Goal: Task Accomplishment & Management: Use online tool/utility

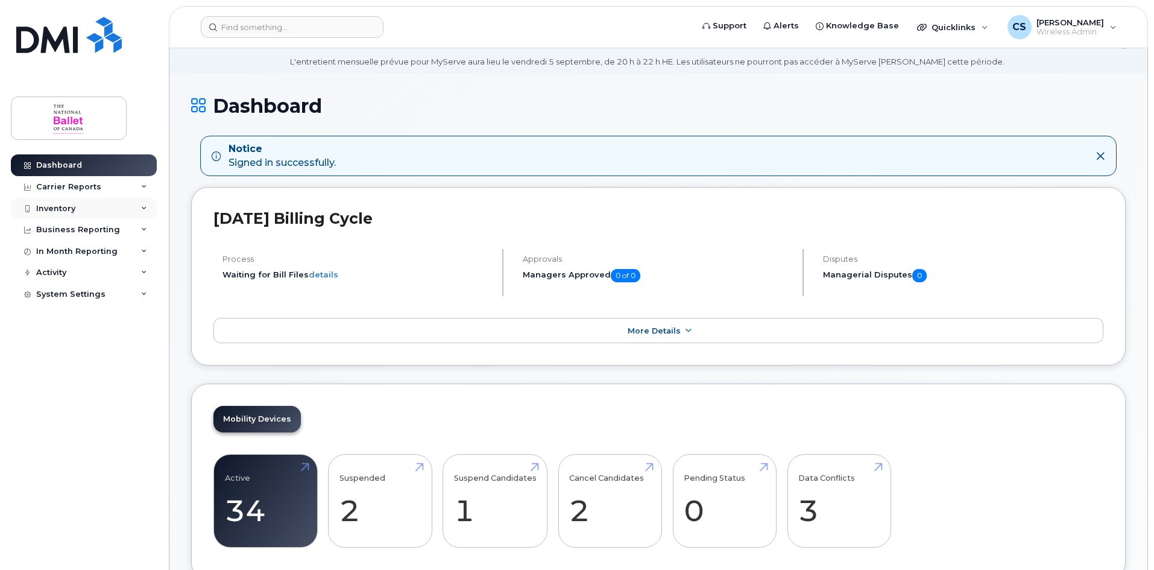
scroll to position [37, 0]
click at [130, 209] on div "Inventory" at bounding box center [84, 209] width 146 height 22
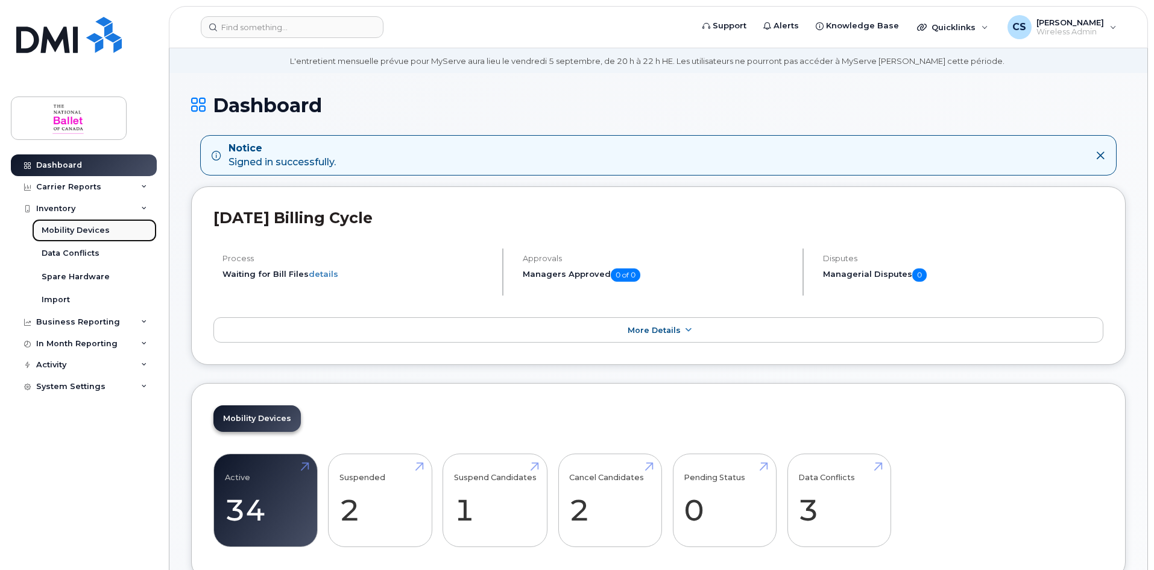
click at [79, 230] on div "Mobility Devices" at bounding box center [76, 230] width 68 height 11
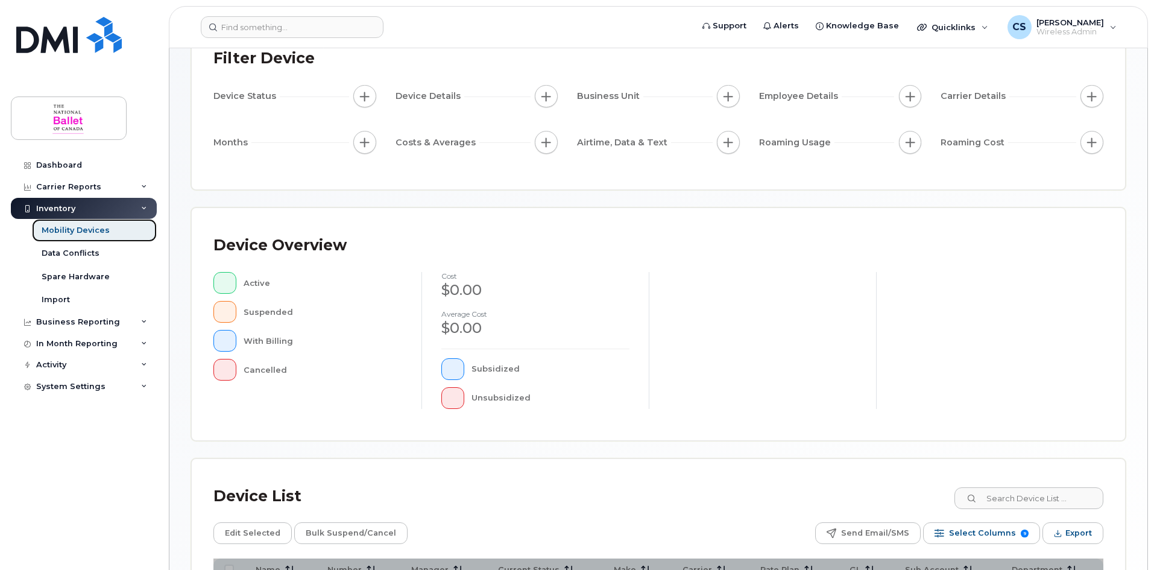
scroll to position [259, 0]
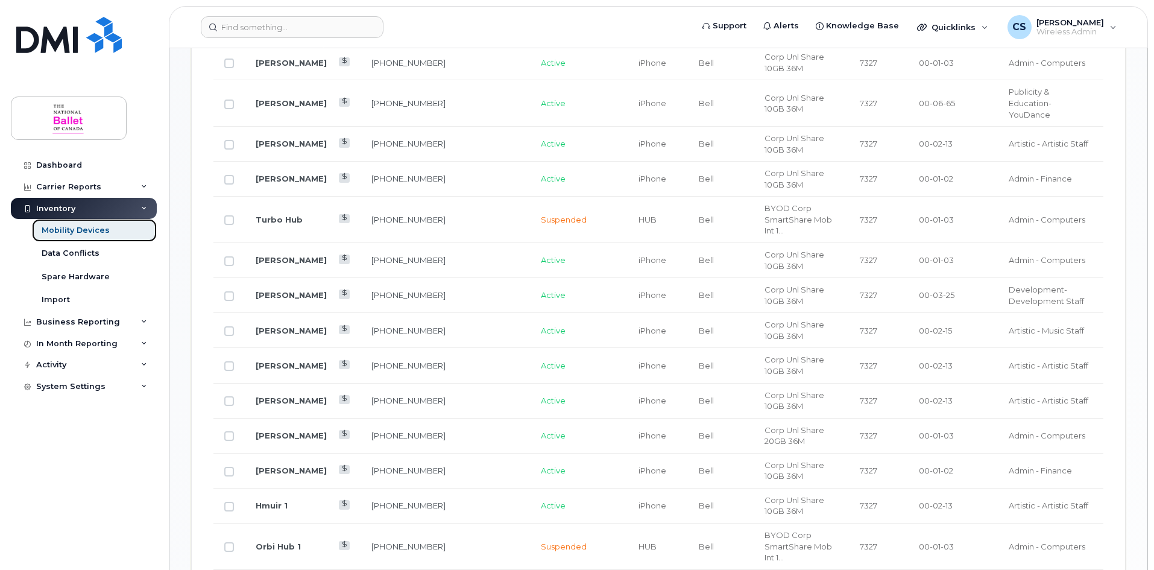
scroll to position [732, 0]
click at [280, 359] on link "[PERSON_NAME]" at bounding box center [291, 364] width 71 height 10
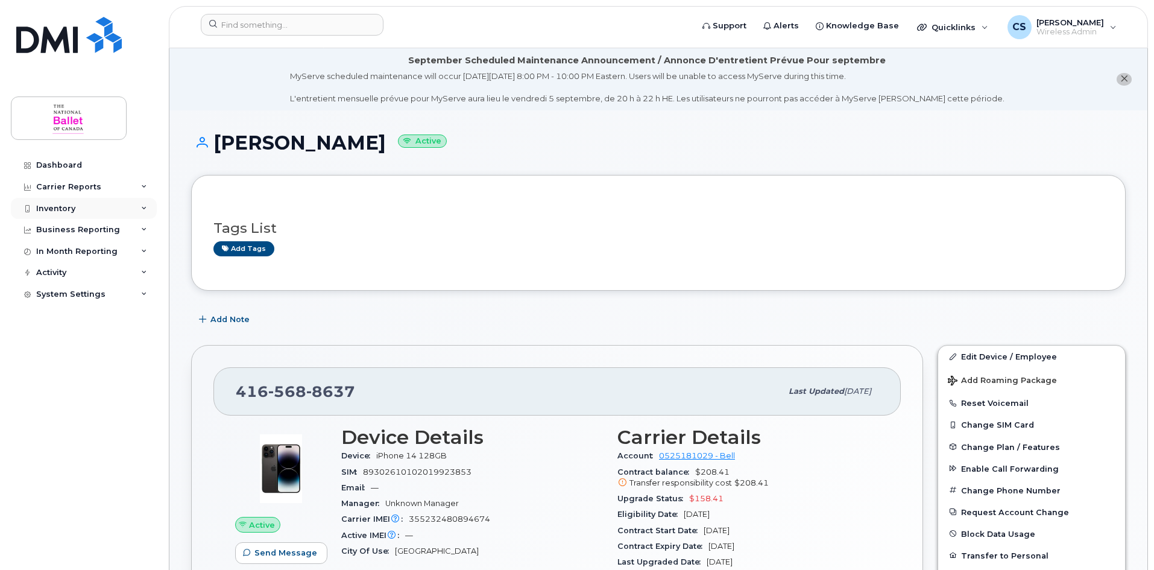
click at [68, 209] on div "Inventory" at bounding box center [55, 209] width 39 height 10
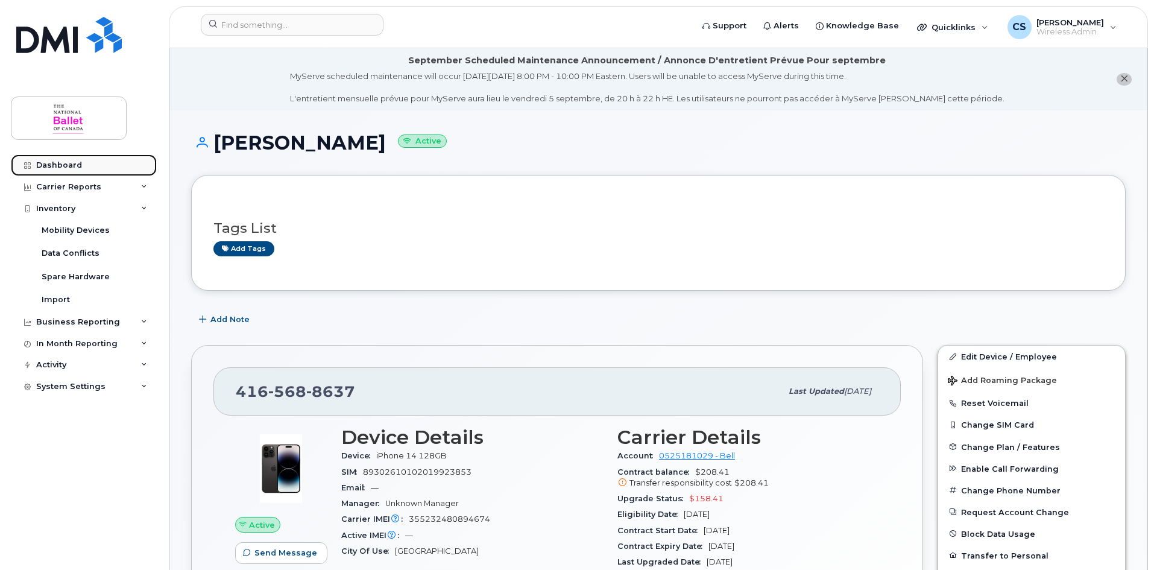
click at [62, 160] on link "Dashboard" at bounding box center [84, 165] width 146 height 22
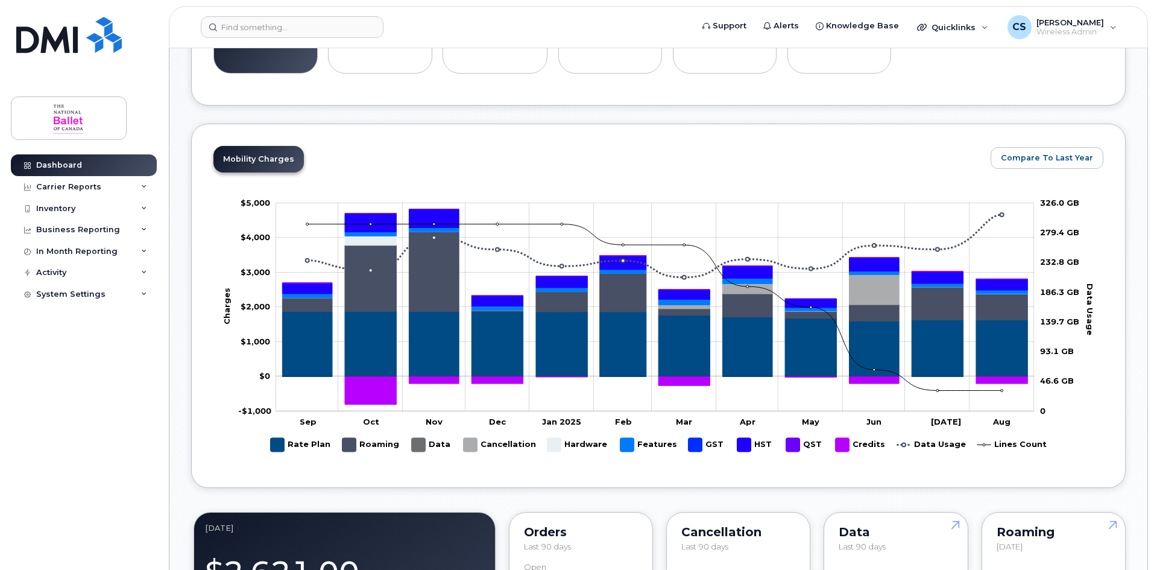
scroll to position [458, 0]
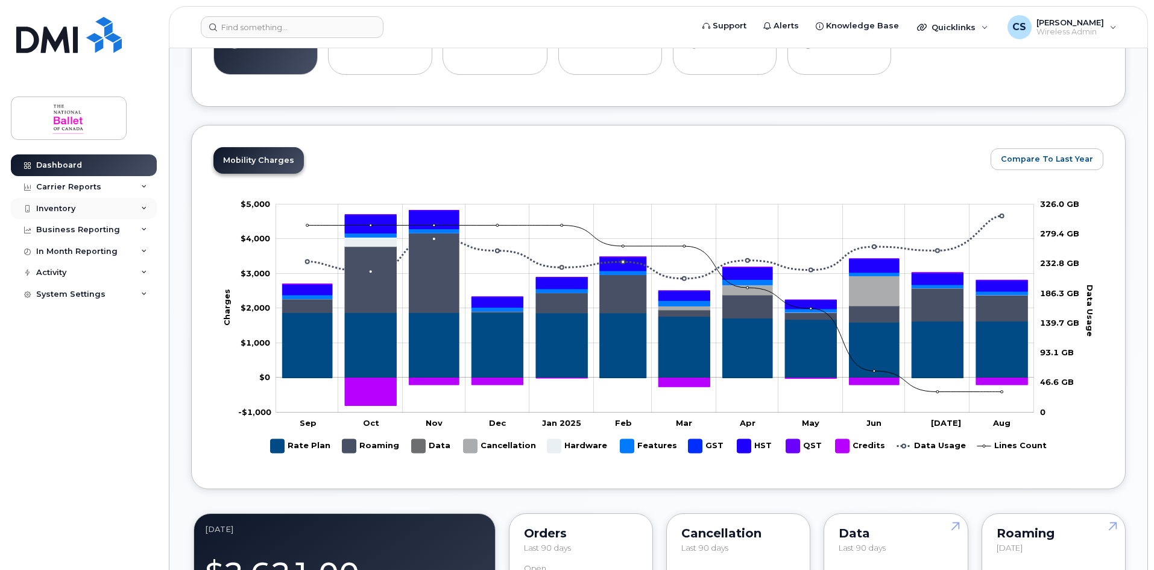
click at [95, 206] on div "Inventory" at bounding box center [84, 209] width 146 height 22
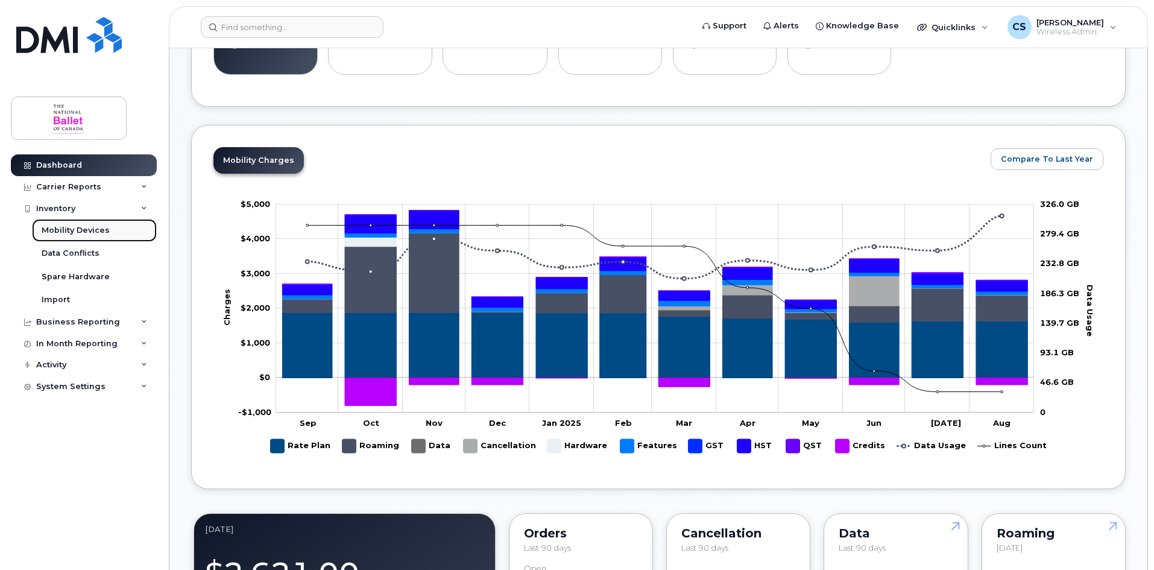
click at [104, 231] on div "Mobility Devices" at bounding box center [76, 230] width 68 height 11
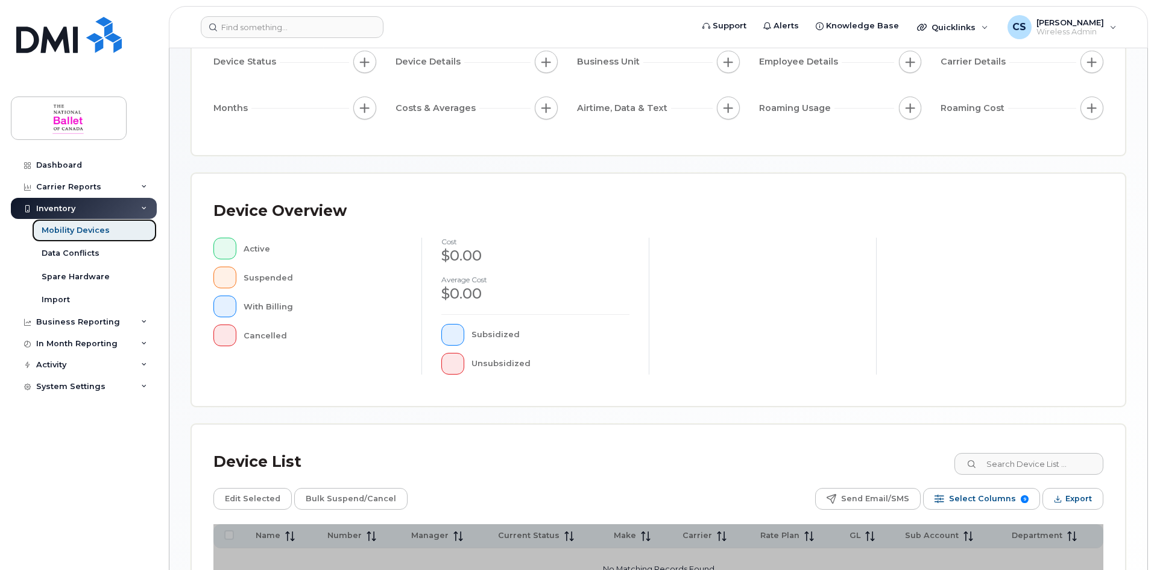
scroll to position [259, 0]
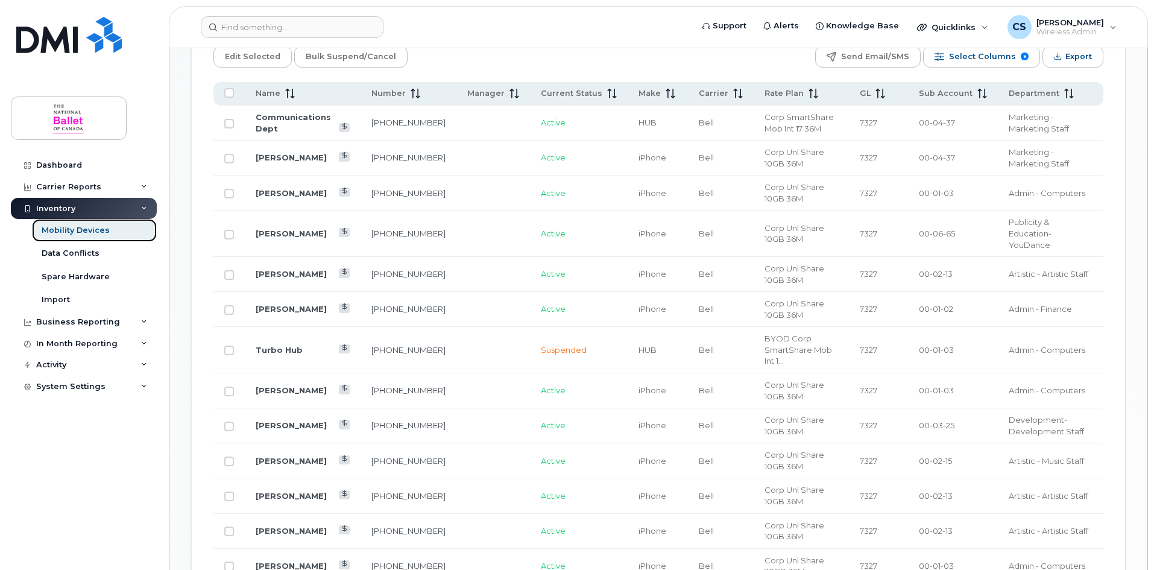
scroll to position [608, 0]
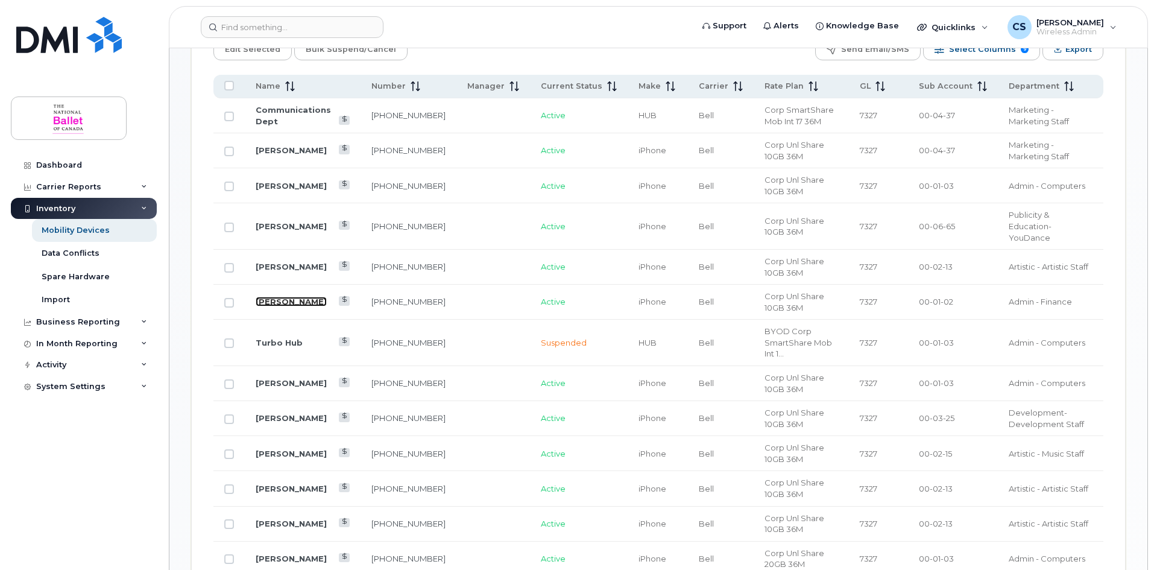
click at [298, 297] on link "Amanda Ram" at bounding box center [291, 302] width 71 height 10
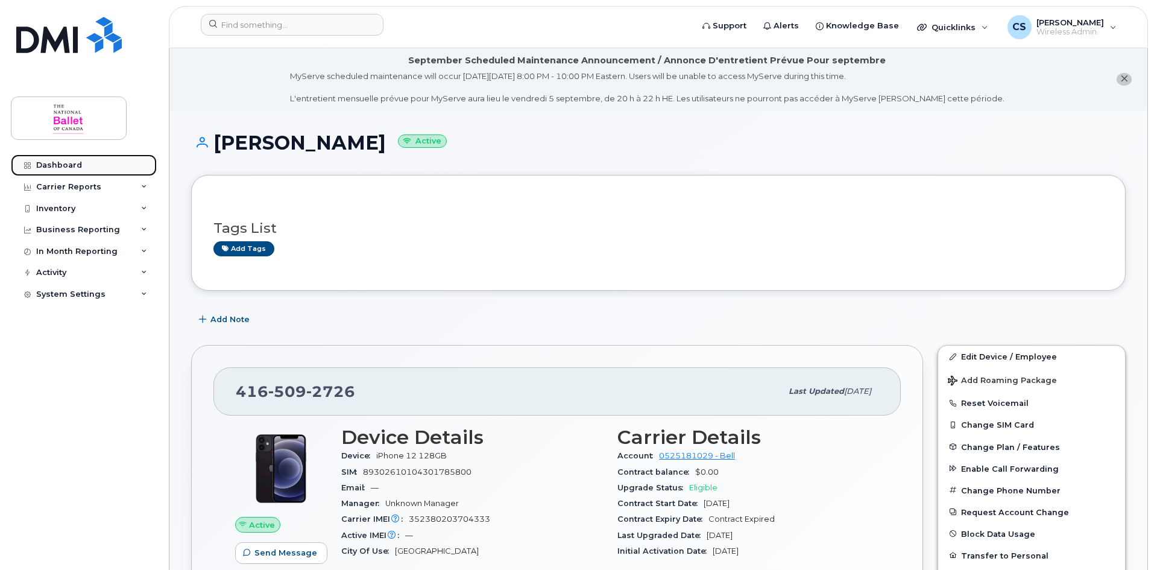
click at [56, 159] on link "Dashboard" at bounding box center [84, 165] width 146 height 22
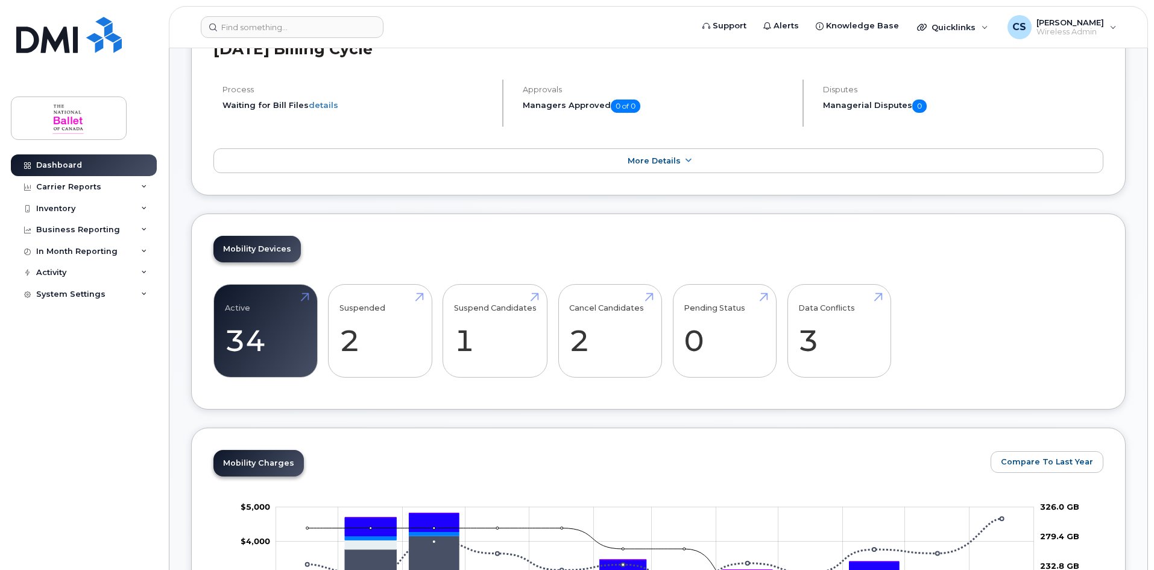
scroll to position [207, 0]
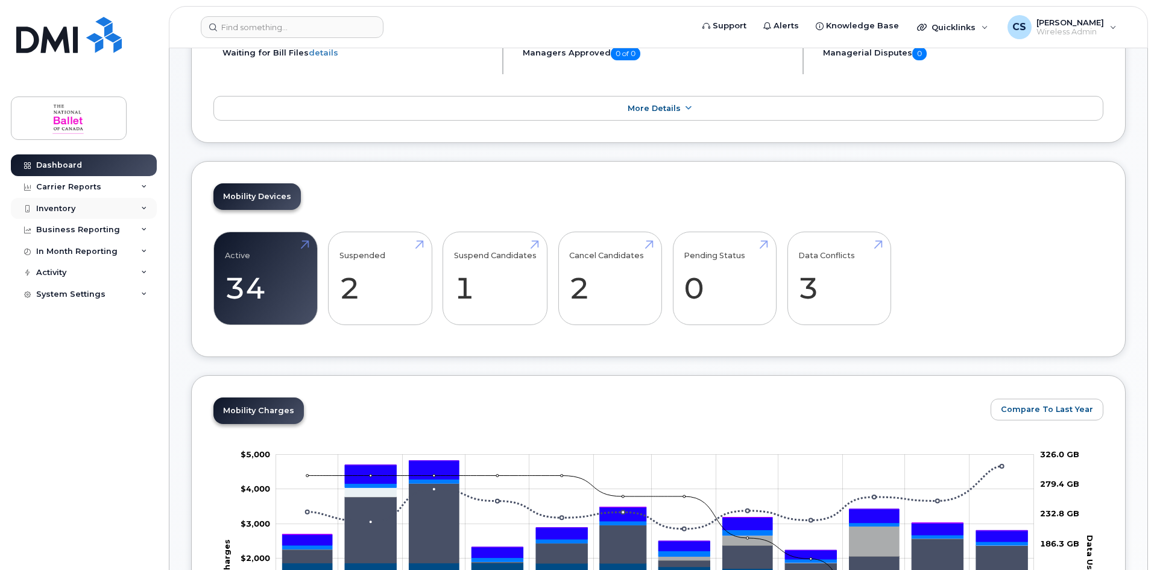
click at [54, 207] on div "Inventory" at bounding box center [55, 209] width 39 height 10
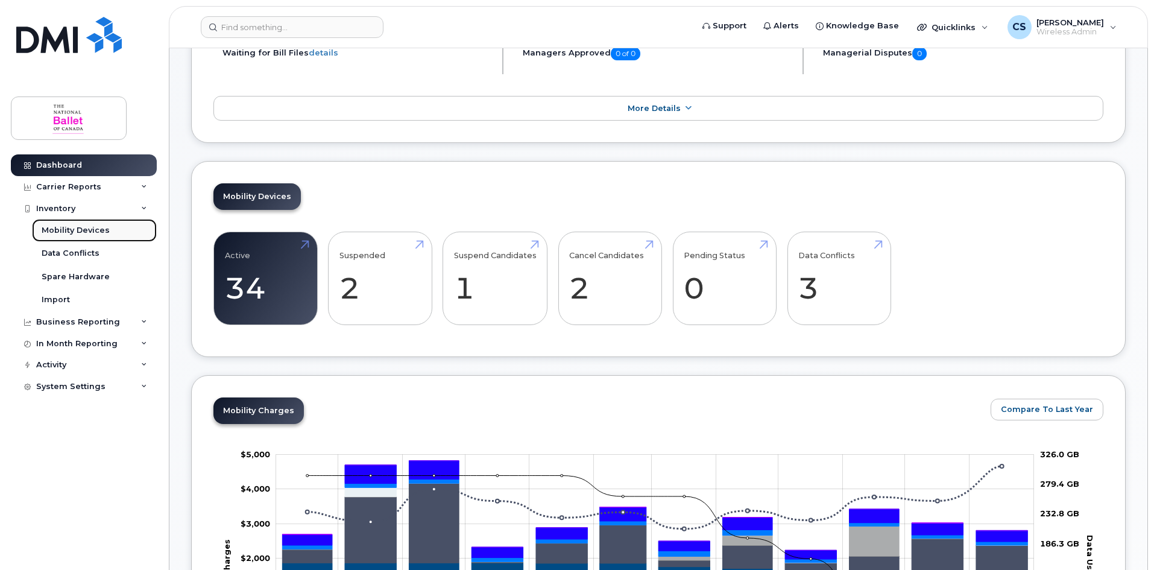
click at [74, 235] on div "Mobility Devices" at bounding box center [76, 230] width 68 height 11
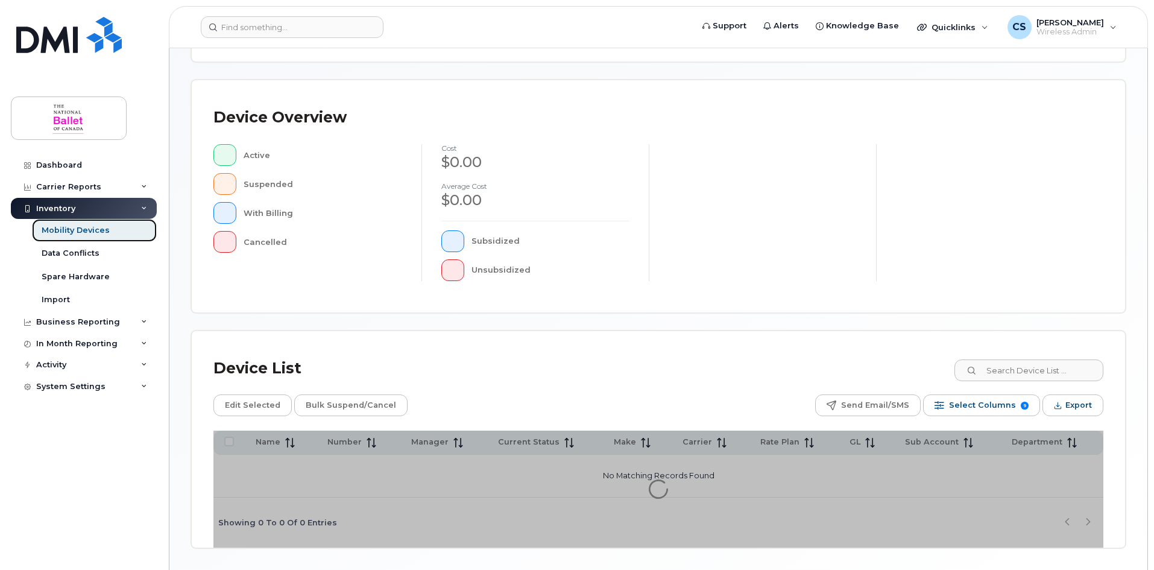
scroll to position [259, 0]
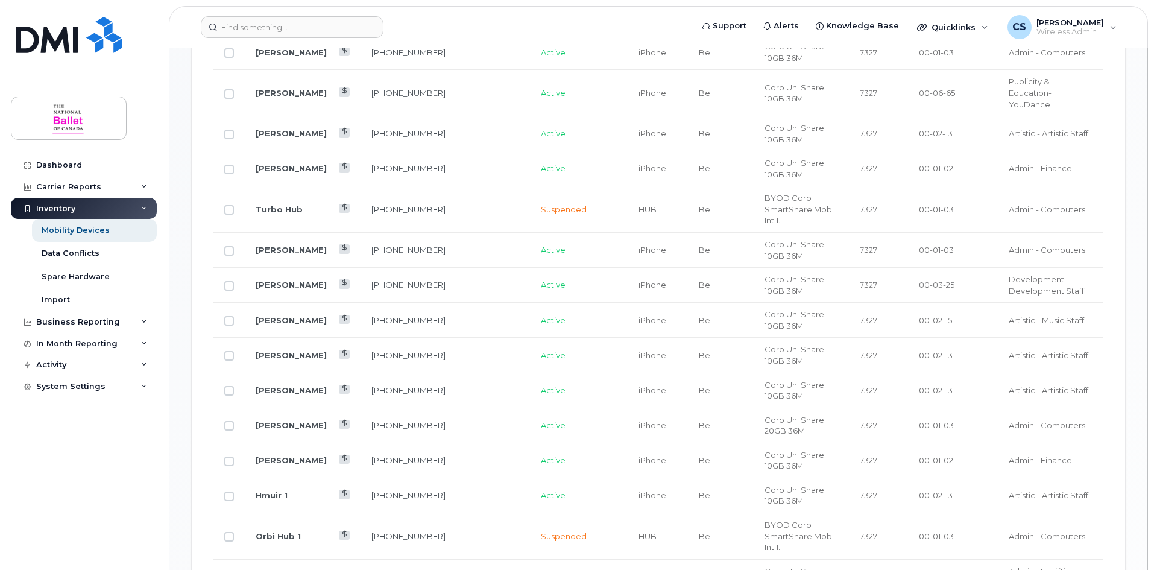
scroll to position [742, 0]
click at [281, 350] on link "[PERSON_NAME]" at bounding box center [291, 355] width 71 height 10
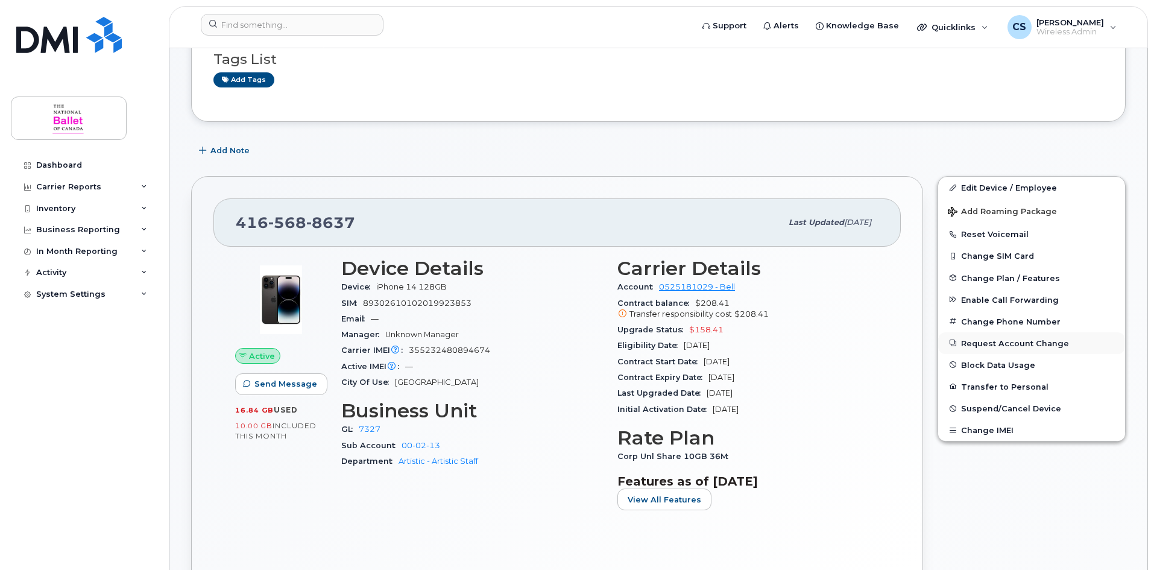
scroll to position [167, 0]
click at [1000, 257] on button "Change SIM Card" at bounding box center [1031, 258] width 187 height 22
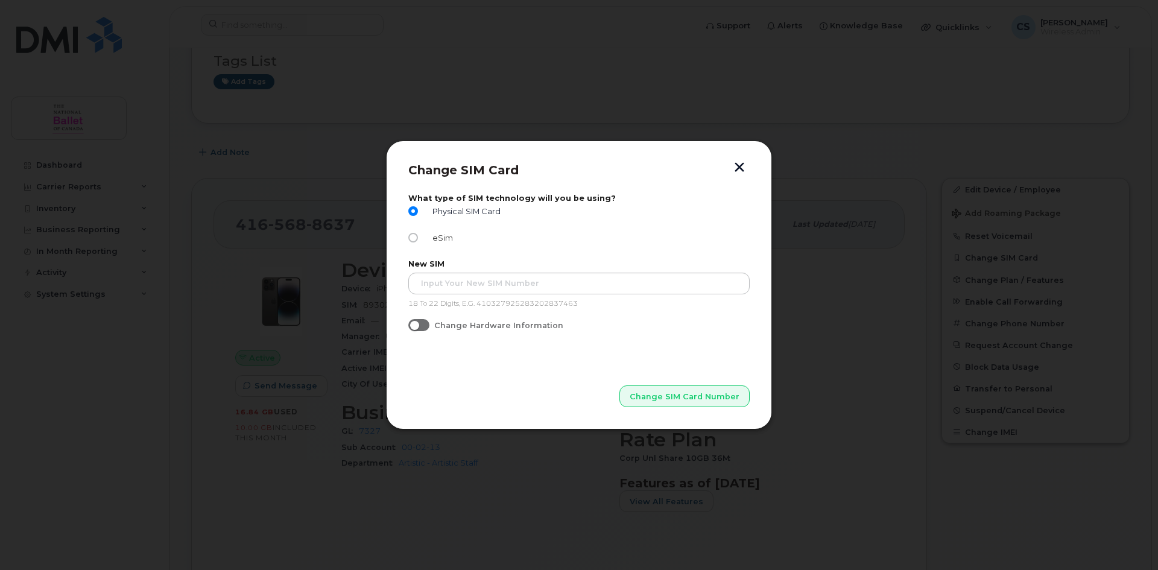
click at [411, 237] on input "eSim" at bounding box center [413, 238] width 10 height 10
radio input "true"
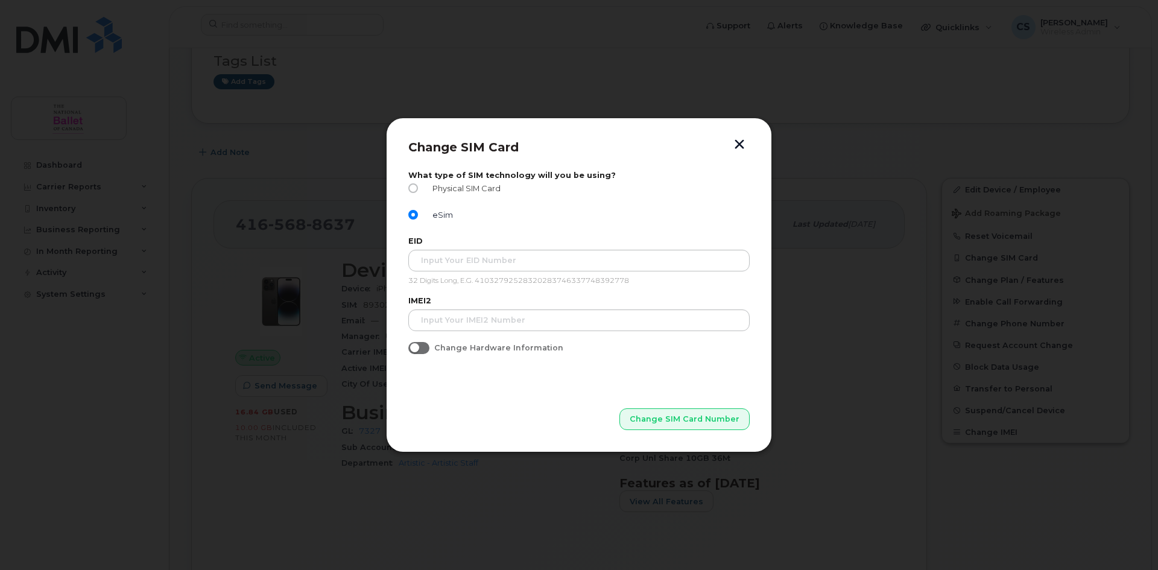
click at [417, 189] on input "Physical SIM Card" at bounding box center [413, 188] width 10 height 10
radio input "true"
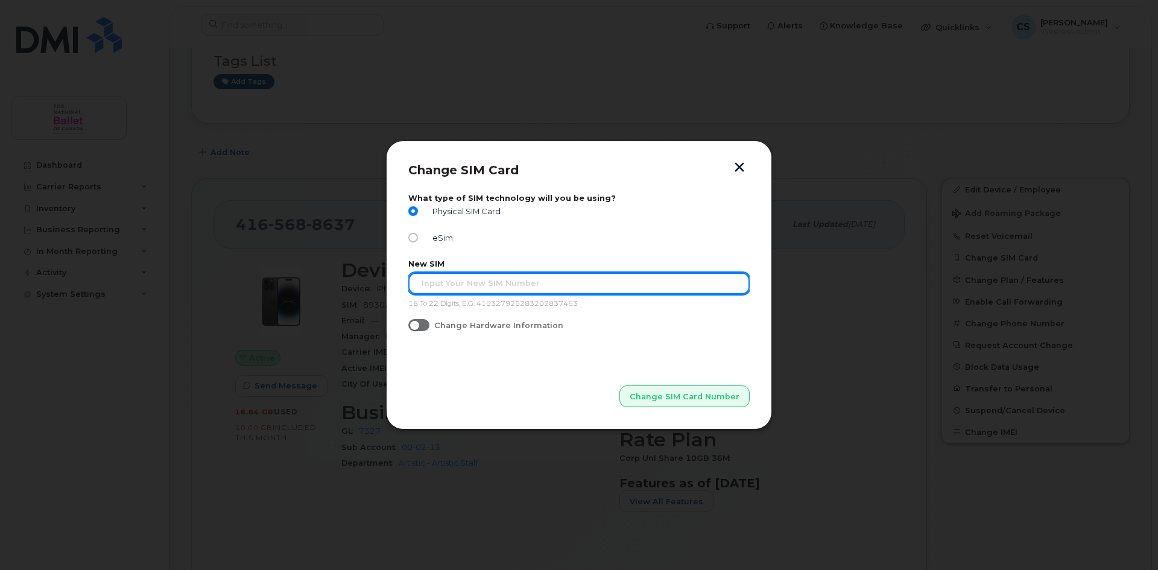
click at [453, 287] on input "text" at bounding box center [578, 284] width 341 height 22
click at [459, 289] on input "text" at bounding box center [578, 284] width 341 height 22
click at [432, 280] on input "text" at bounding box center [578, 284] width 341 height 22
type input "356300316017528"
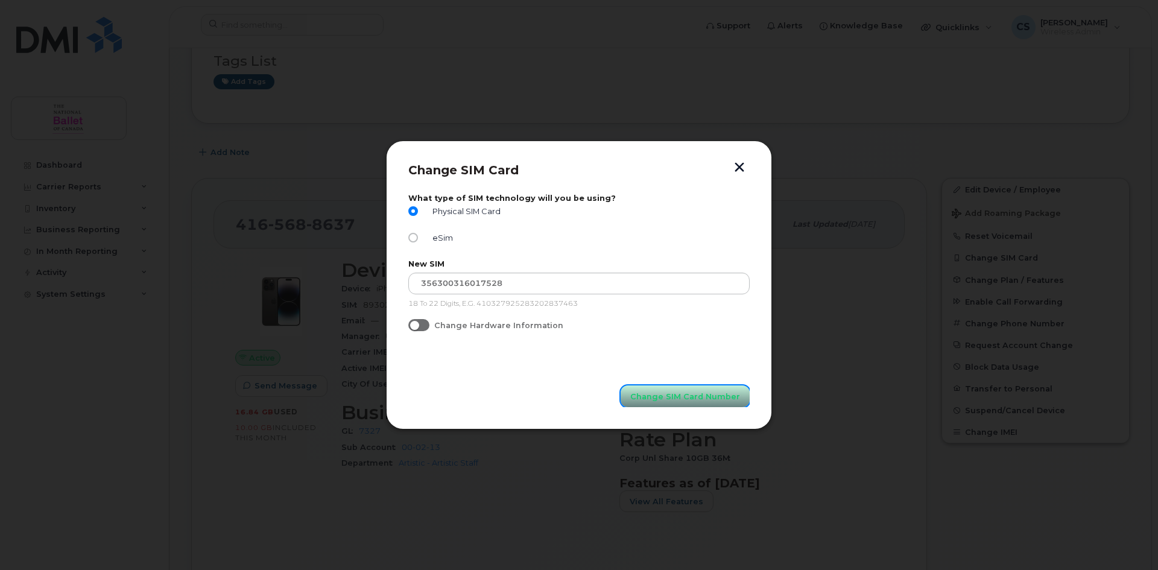
click at [679, 393] on span "Change SIM Card Number" at bounding box center [685, 396] width 110 height 11
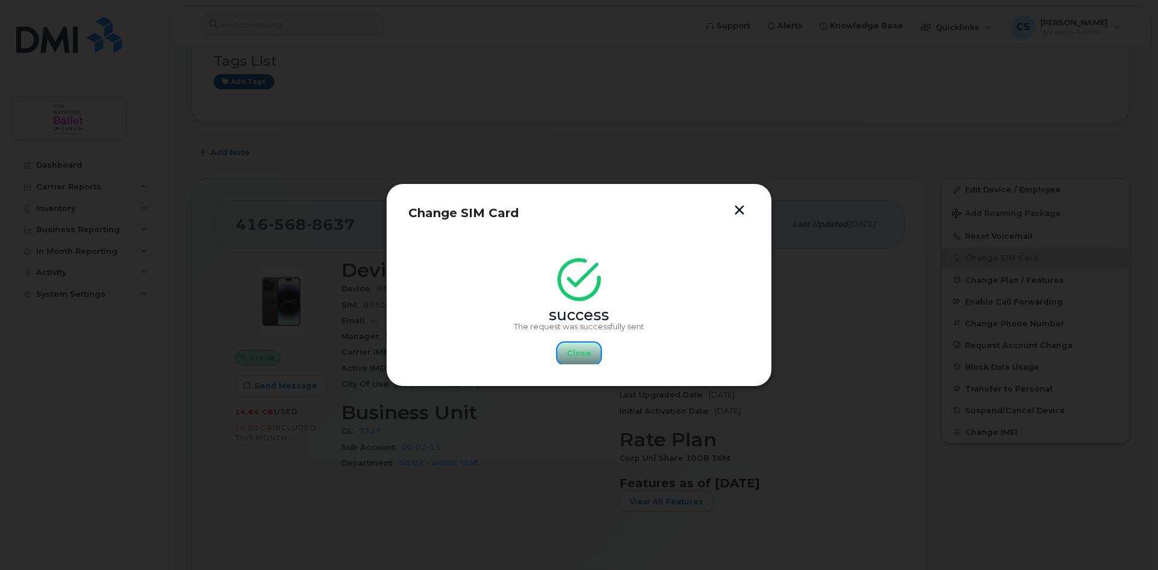
click at [579, 353] on span "Close" at bounding box center [579, 352] width 24 height 11
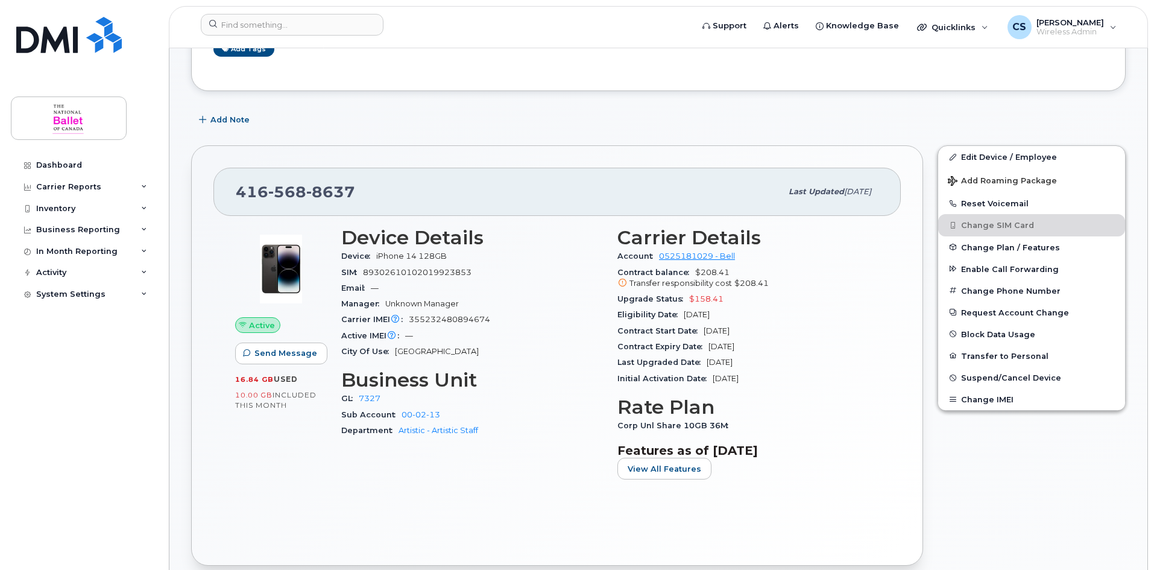
scroll to position [200, 0]
